Goal: Information Seeking & Learning: Learn about a topic

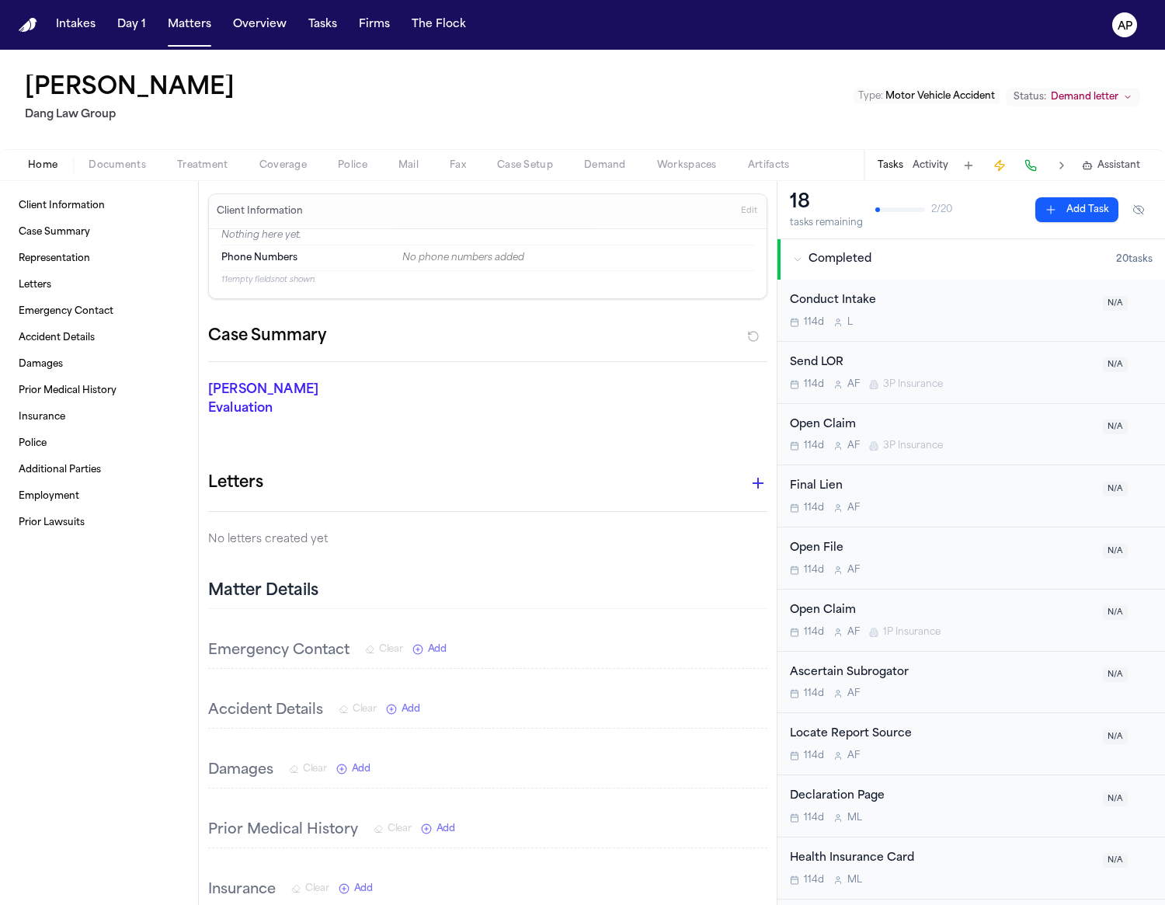
click at [447, 40] on nav "Intakes Day 1 Matters Overview Tasks Firms The Flock AP" at bounding box center [582, 25] width 1165 height 50
click at [438, 21] on button "The Flock" at bounding box center [438, 25] width 67 height 28
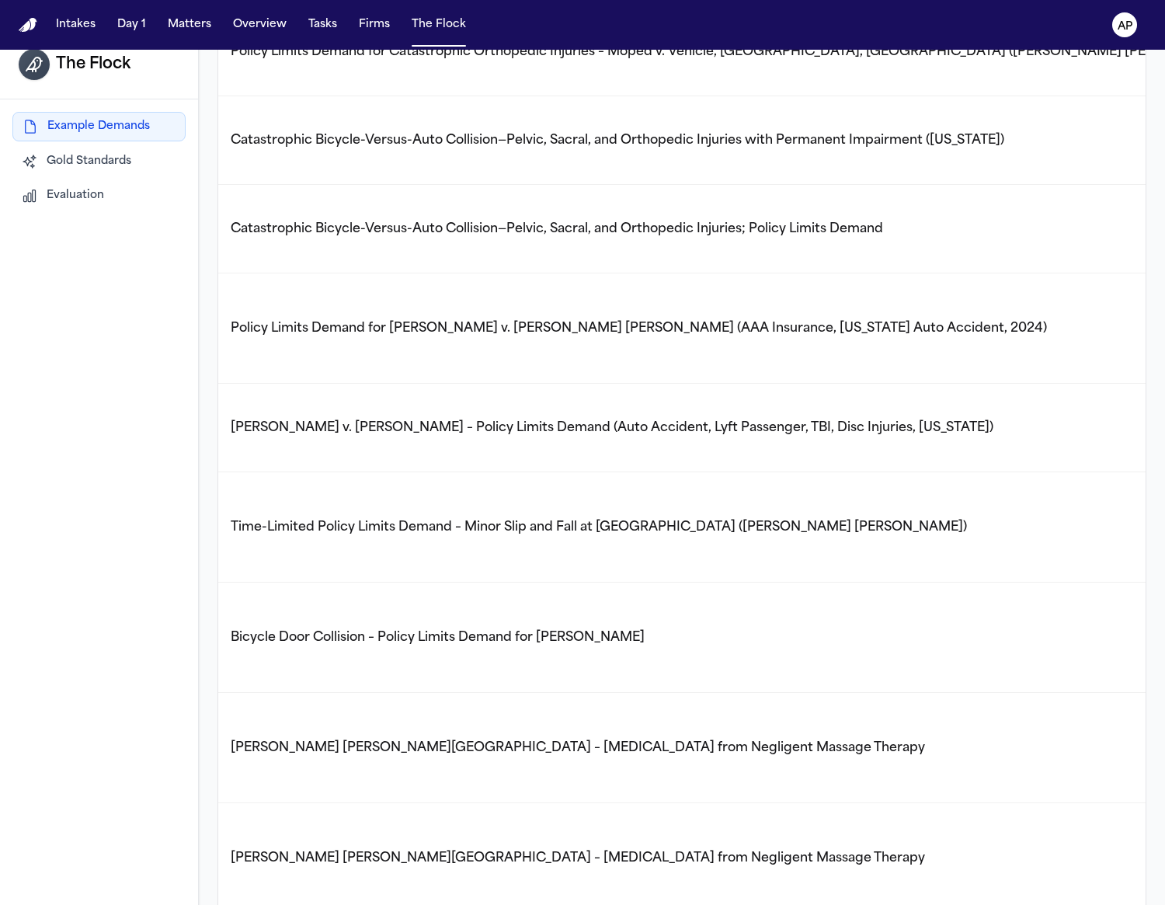
scroll to position [49, 0]
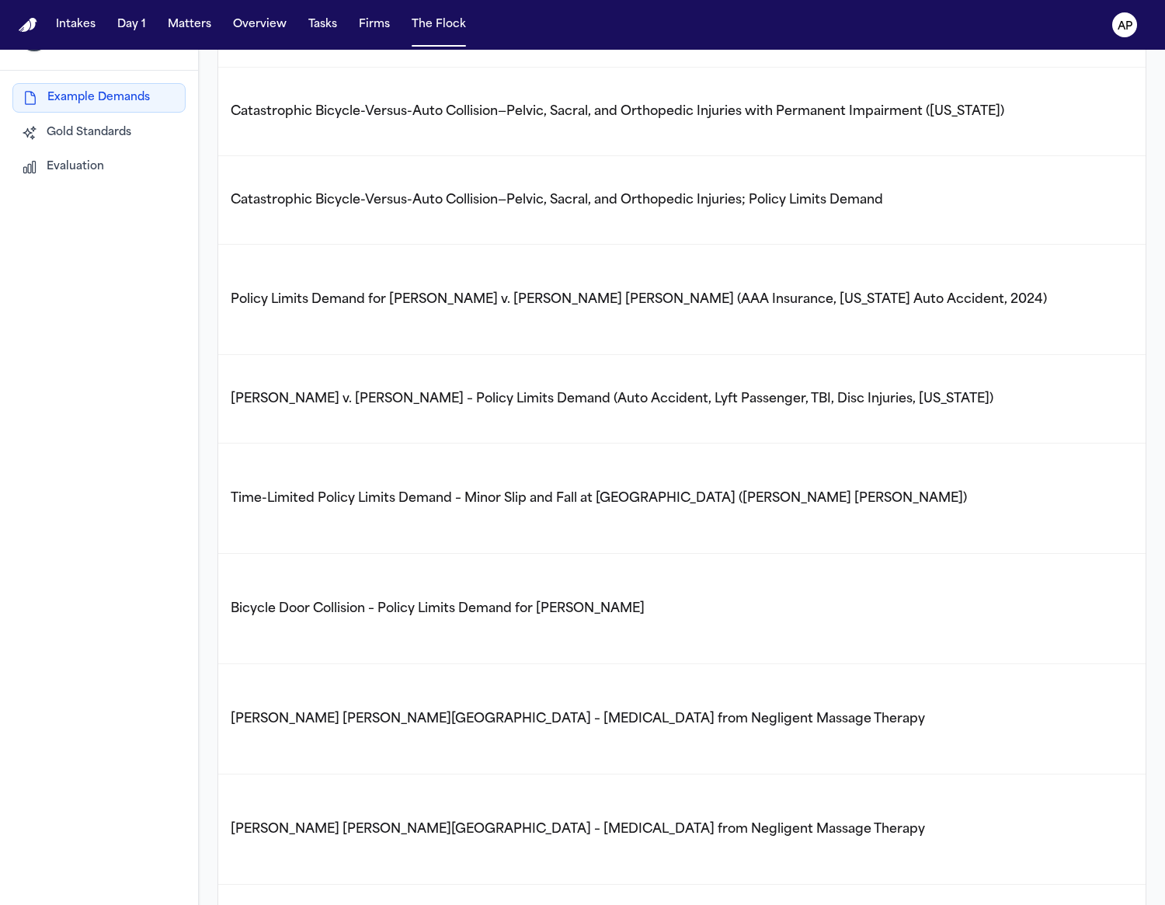
click at [78, 216] on div "The Flock Example Demands Gold Standards Evaluation" at bounding box center [99, 454] width 199 height 905
click at [61, 148] on div "Example Demands Gold Standards Evaluation" at bounding box center [98, 131] width 173 height 98
click at [71, 169] on span "Evaluation" at bounding box center [75, 166] width 57 height 16
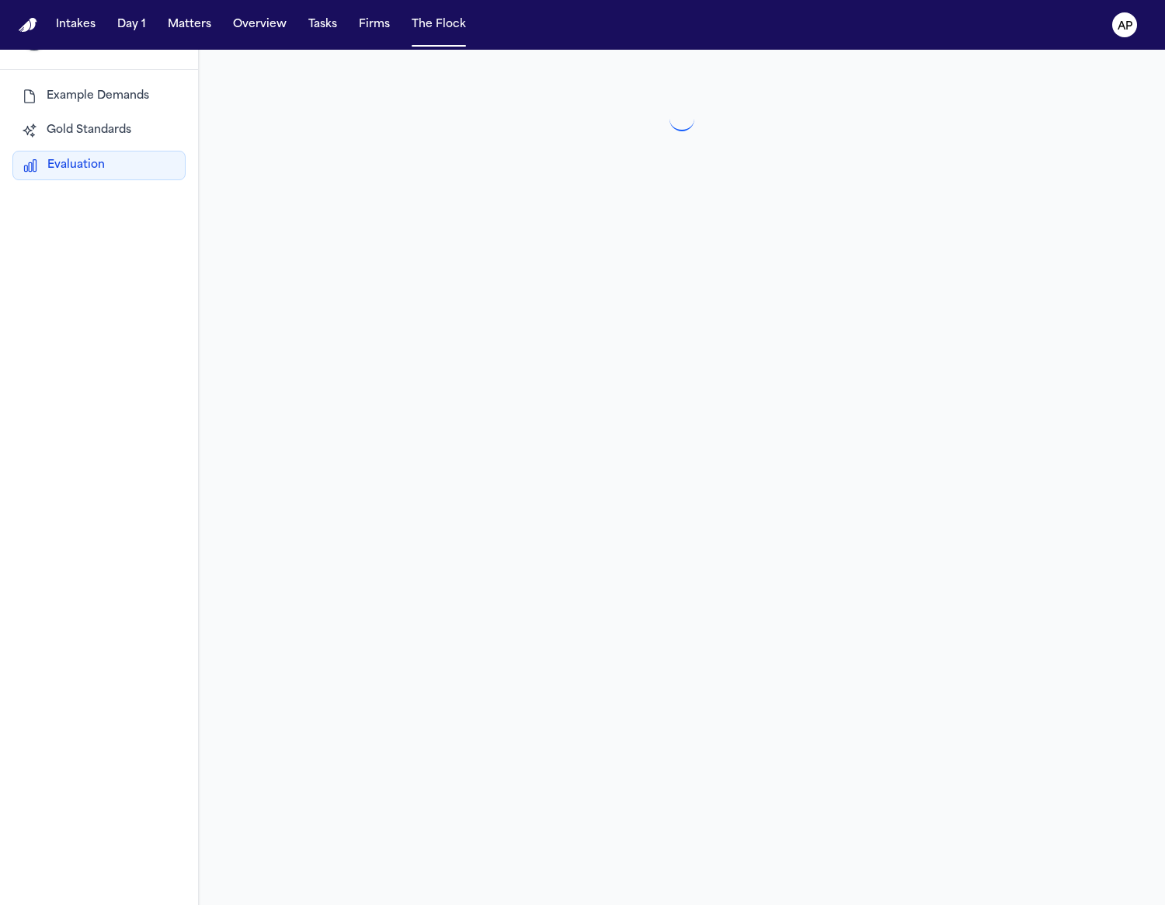
scroll to position [0, 0]
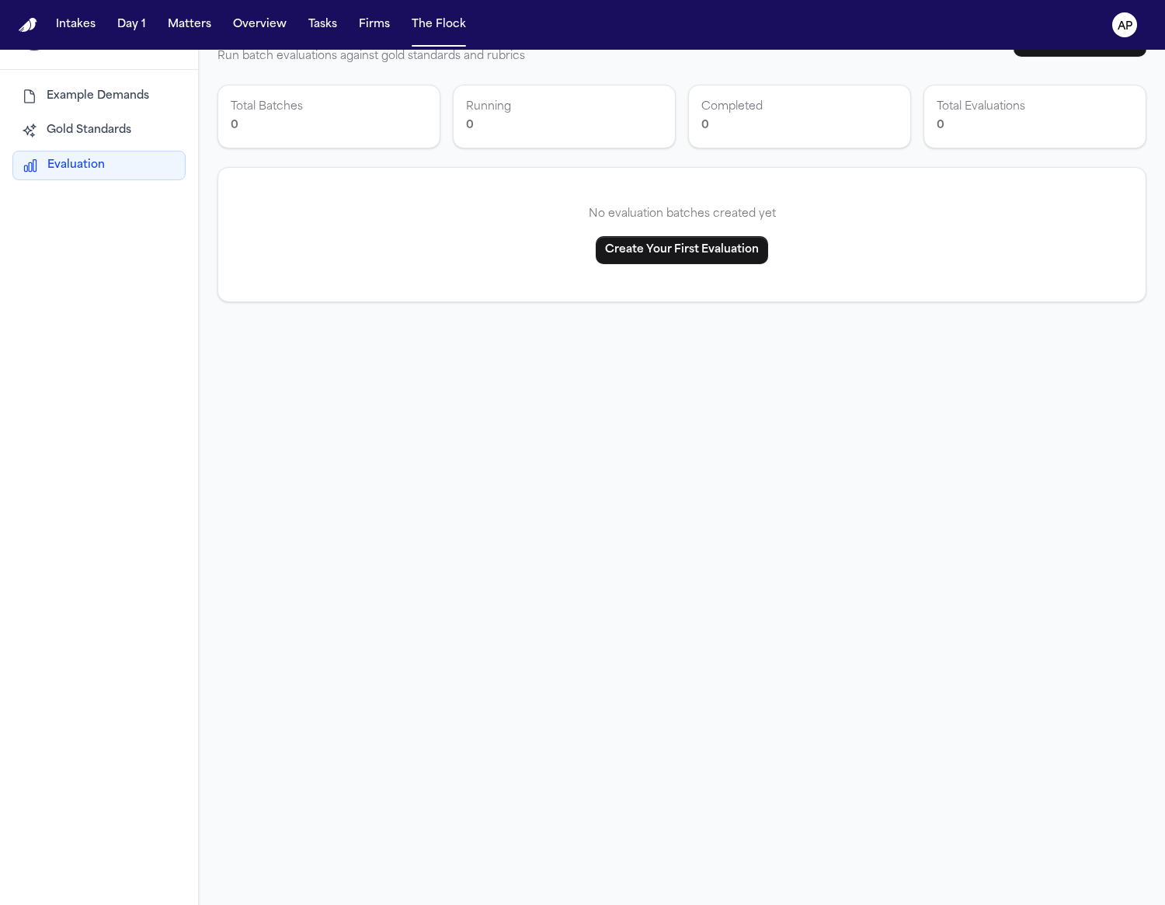
click at [90, 127] on span "Gold Standards" at bounding box center [89, 131] width 85 height 16
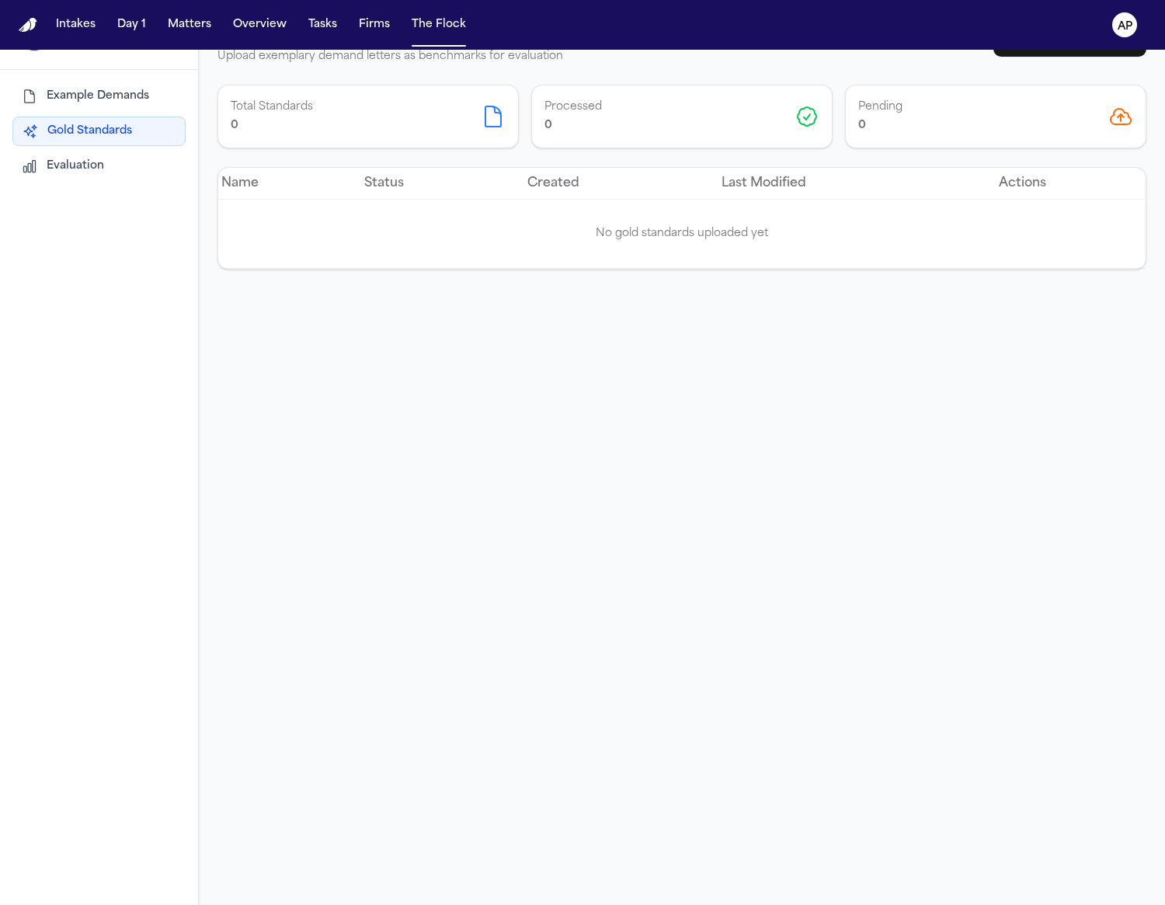
click at [88, 77] on div "Example Demands Gold Standards Evaluation" at bounding box center [99, 131] width 198 height 123
click at [88, 96] on span "Example Demands" at bounding box center [98, 97] width 103 height 16
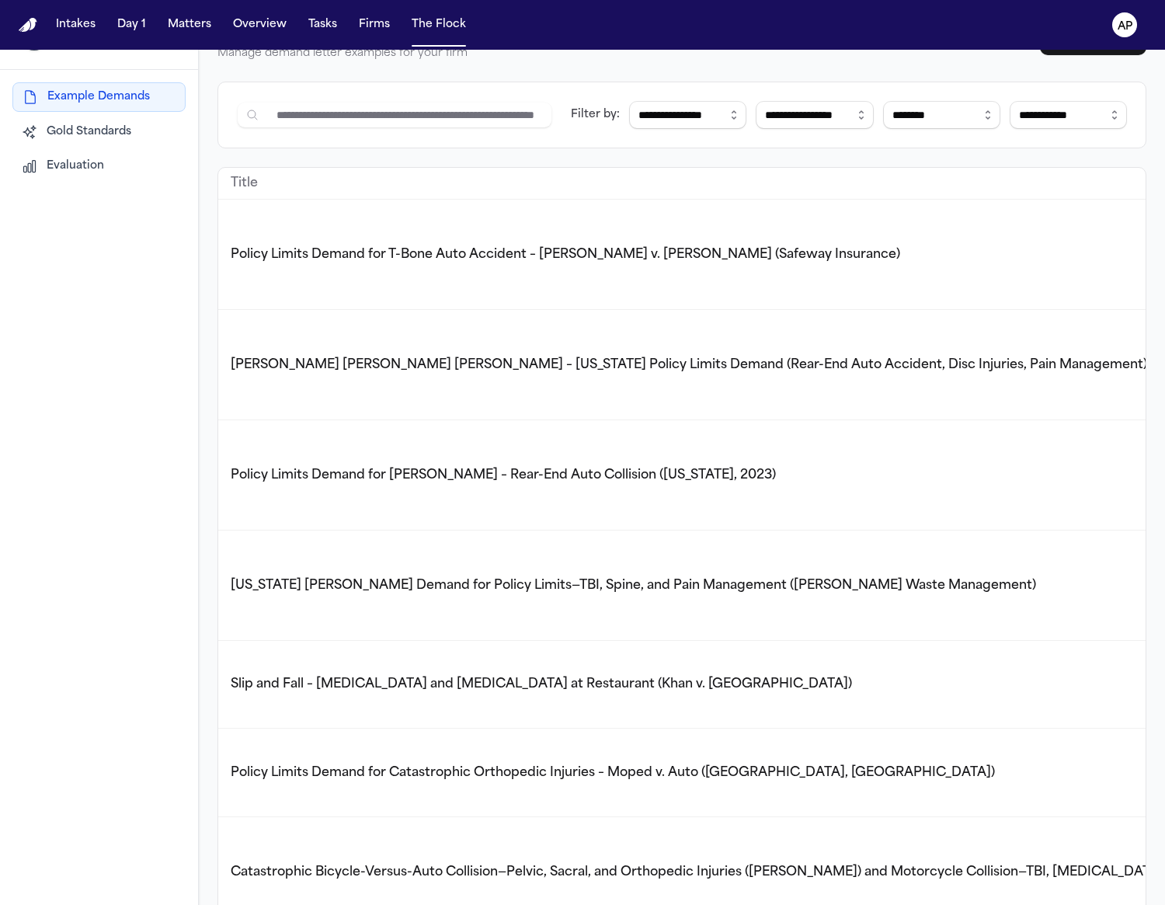
click at [480, 256] on span "Policy Limits Demand for T-Bone Auto Accident – [PERSON_NAME] v. [PERSON_NAME] …" at bounding box center [565, 255] width 669 height 12
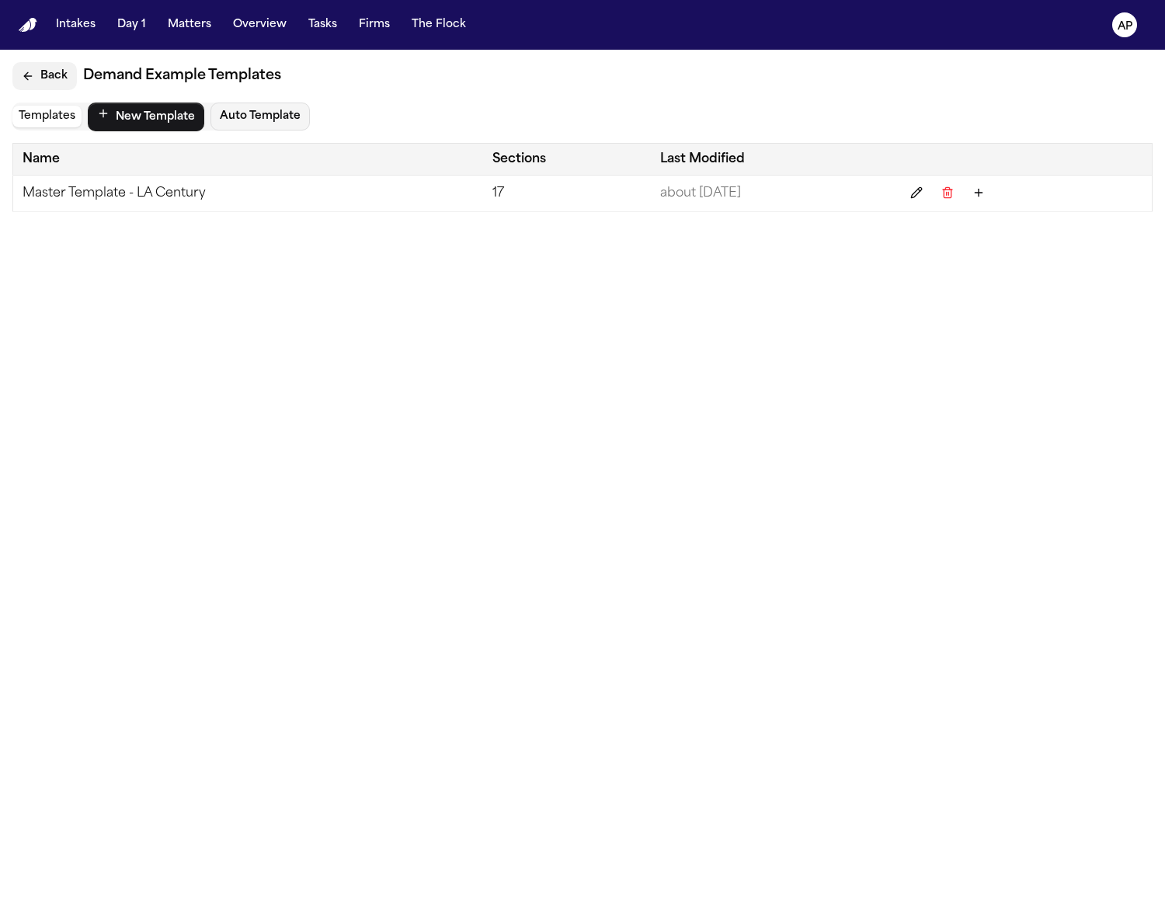
click at [33, 64] on button "Back" at bounding box center [44, 76] width 64 height 28
